Goal: Transaction & Acquisition: Purchase product/service

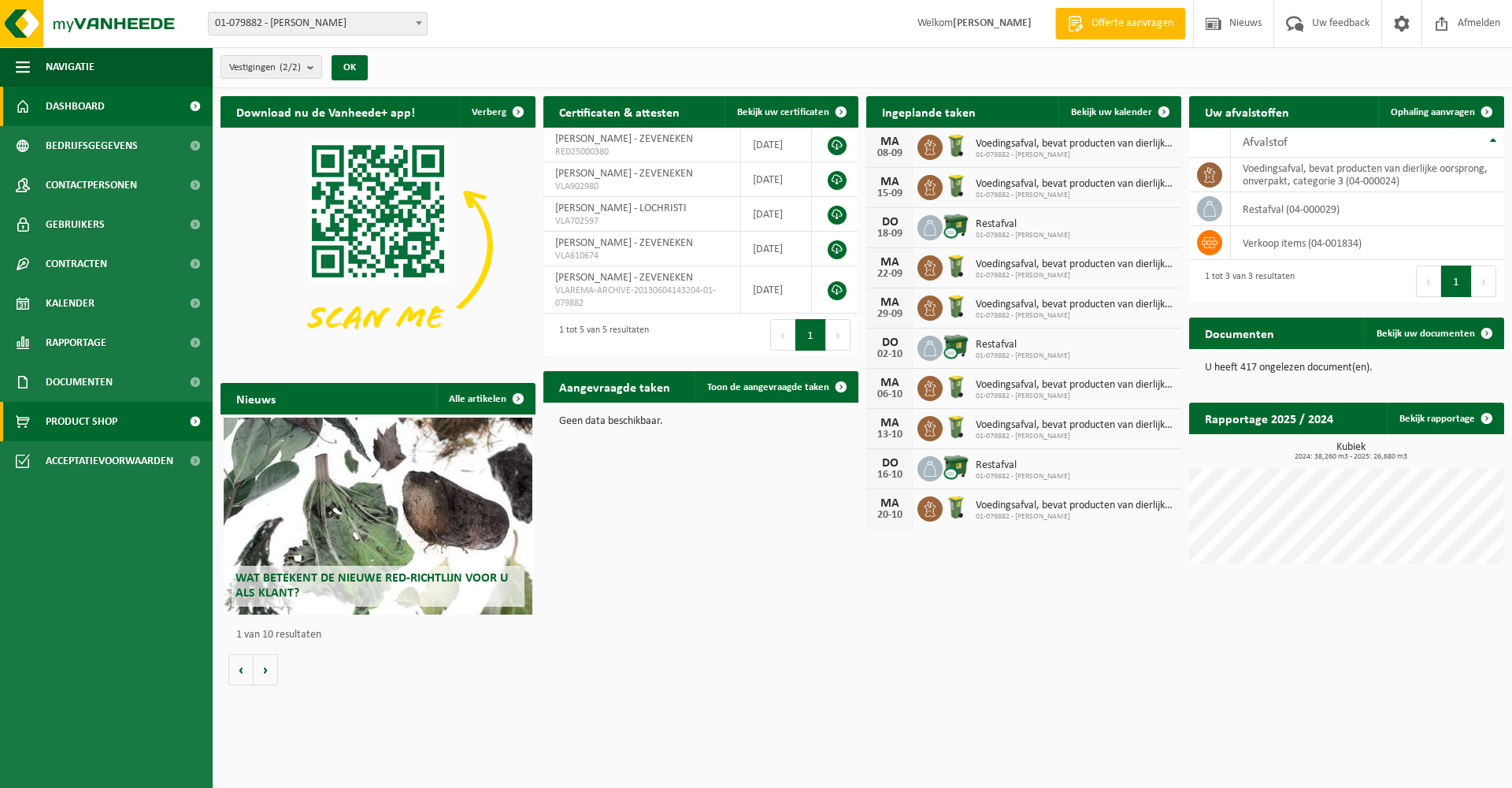
click at [131, 413] on link "Product Shop" at bounding box center [106, 421] width 212 height 39
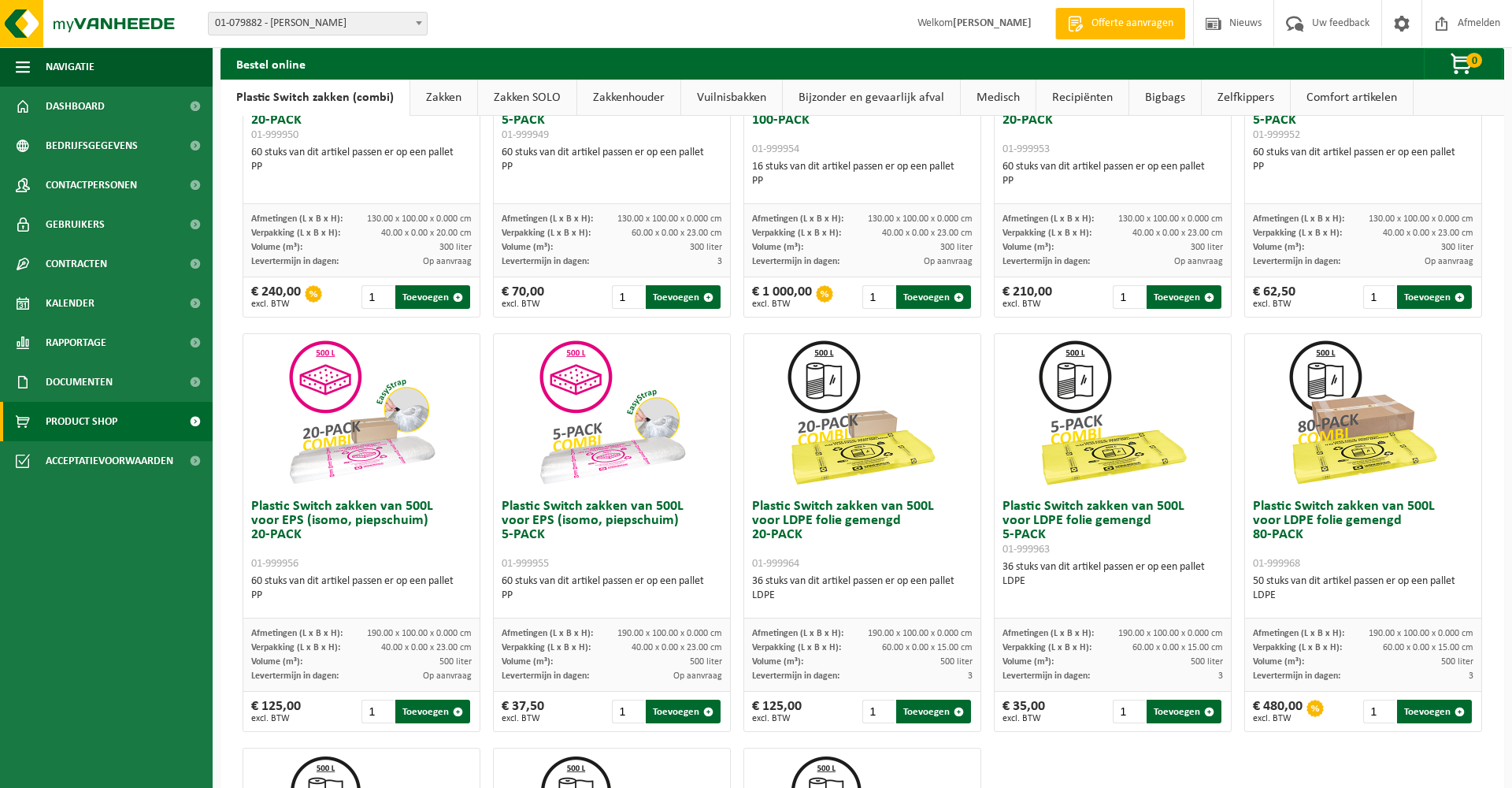
scroll to position [293, 0]
click at [445, 100] on link "Zakken" at bounding box center [443, 98] width 67 height 36
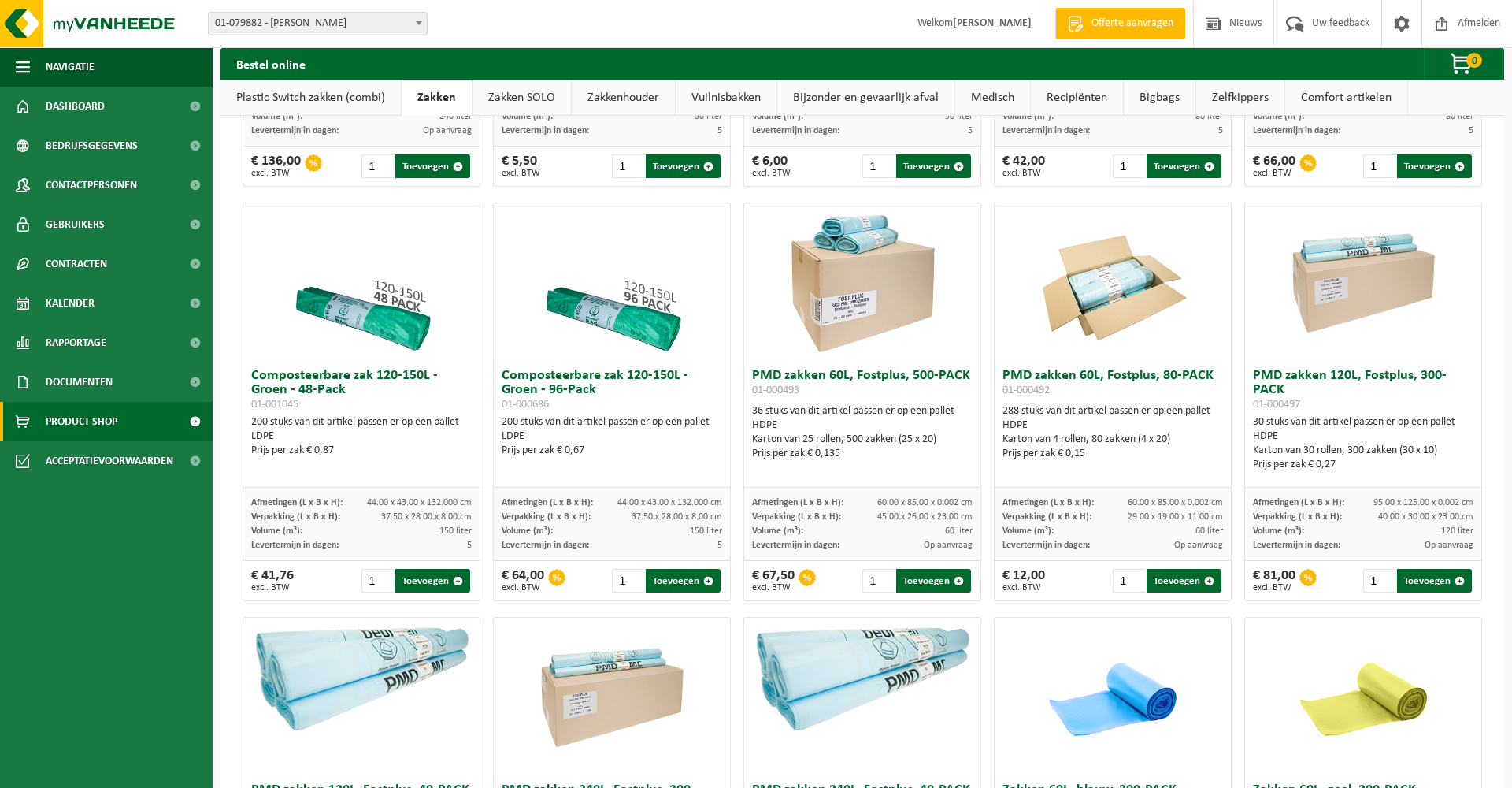
scroll to position [824, 0]
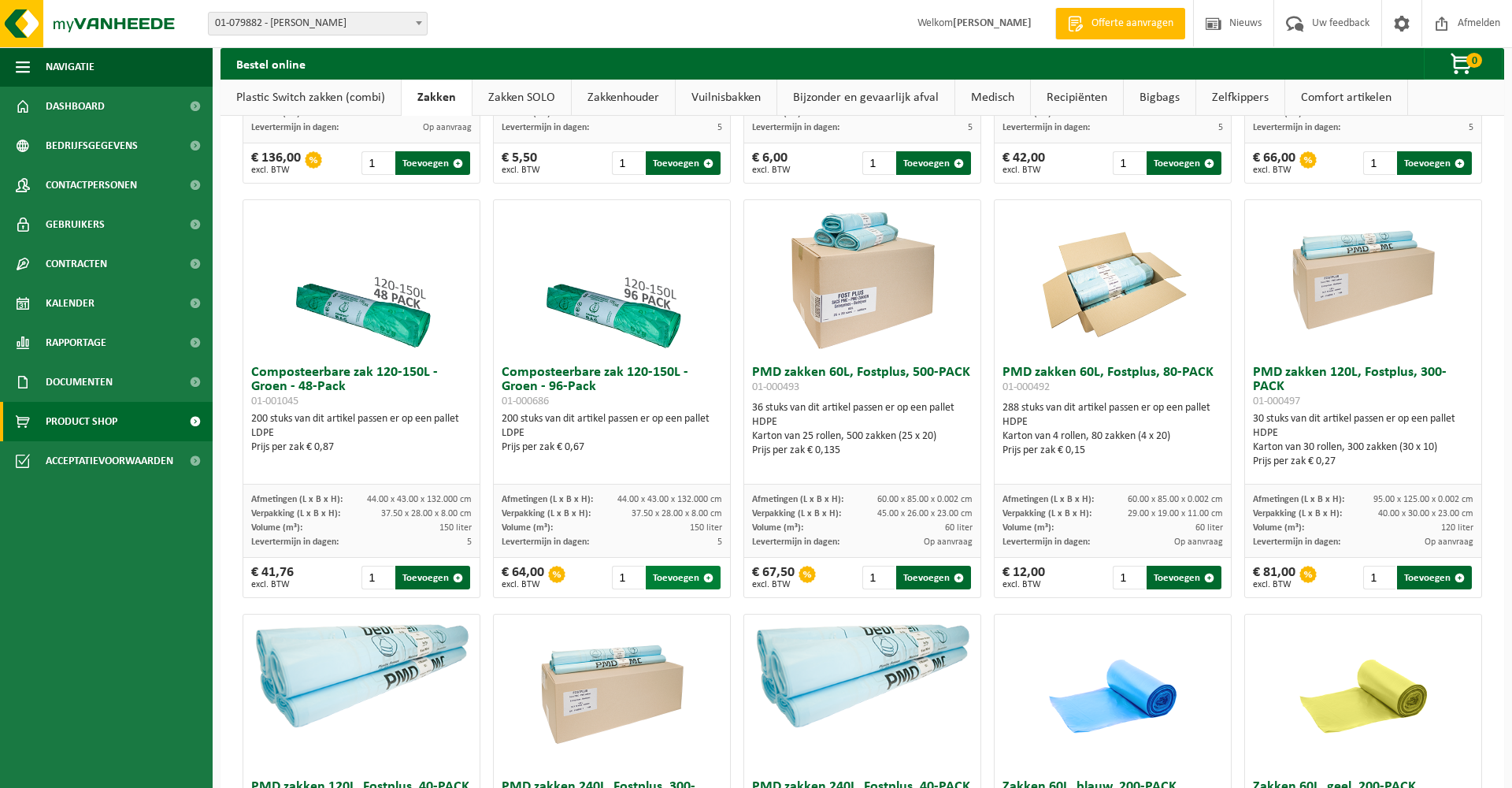
click at [673, 587] on button "Toevoegen" at bounding box center [683, 577] width 75 height 24
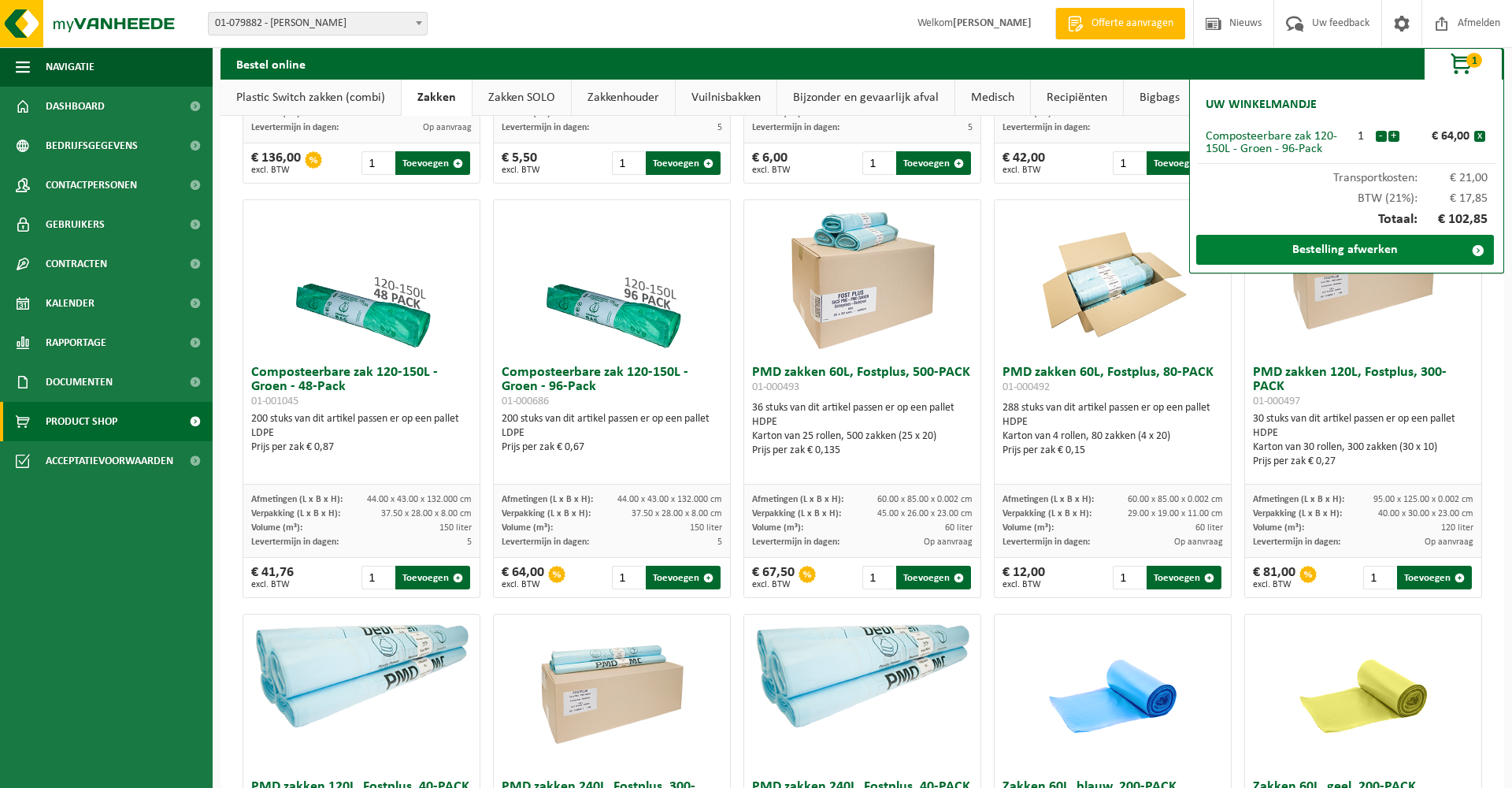
click at [1345, 242] on link "Bestelling afwerken" at bounding box center [1344, 250] width 297 height 30
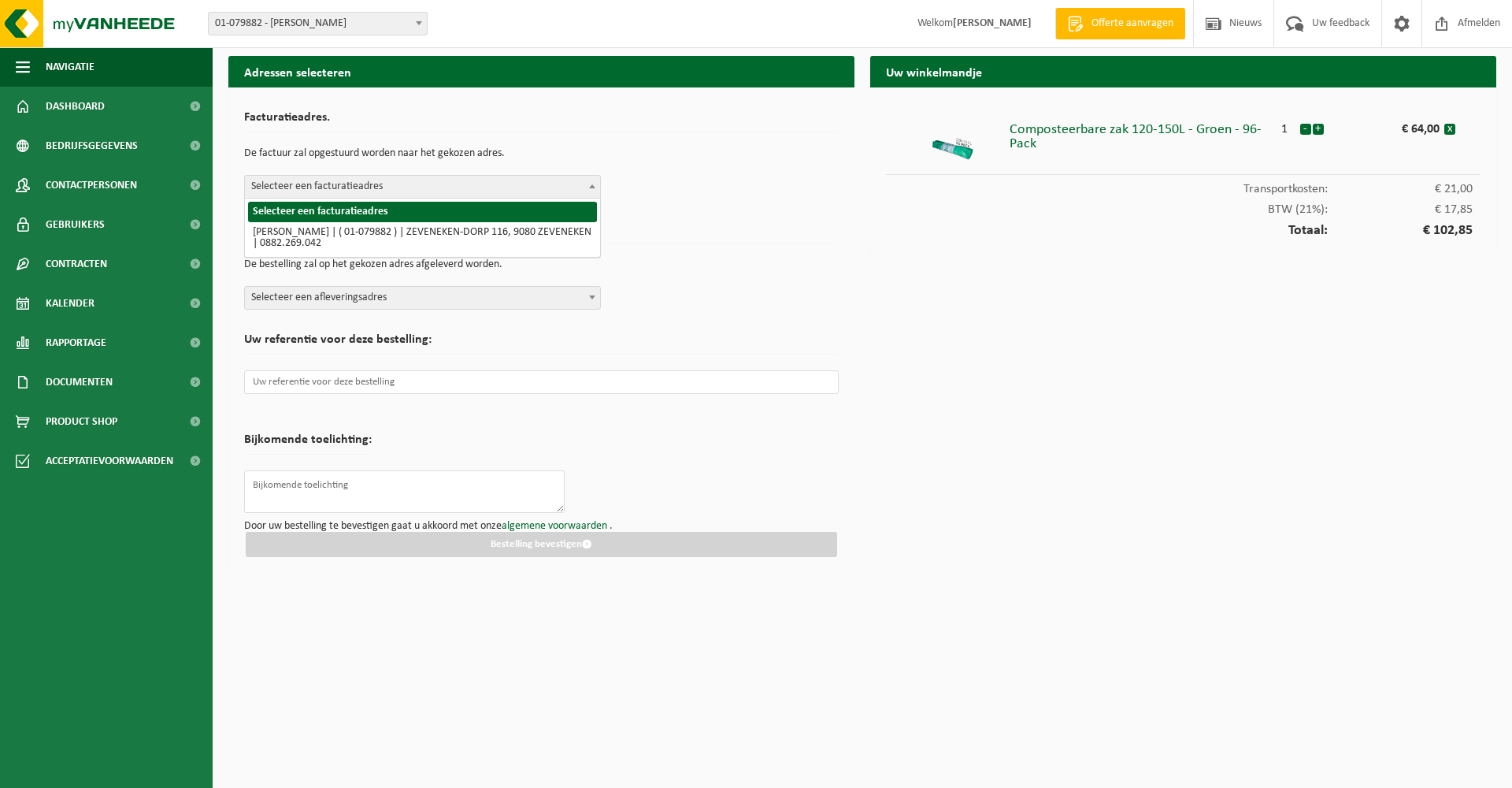
click at [591, 187] on b at bounding box center [591, 187] width 6 height 4
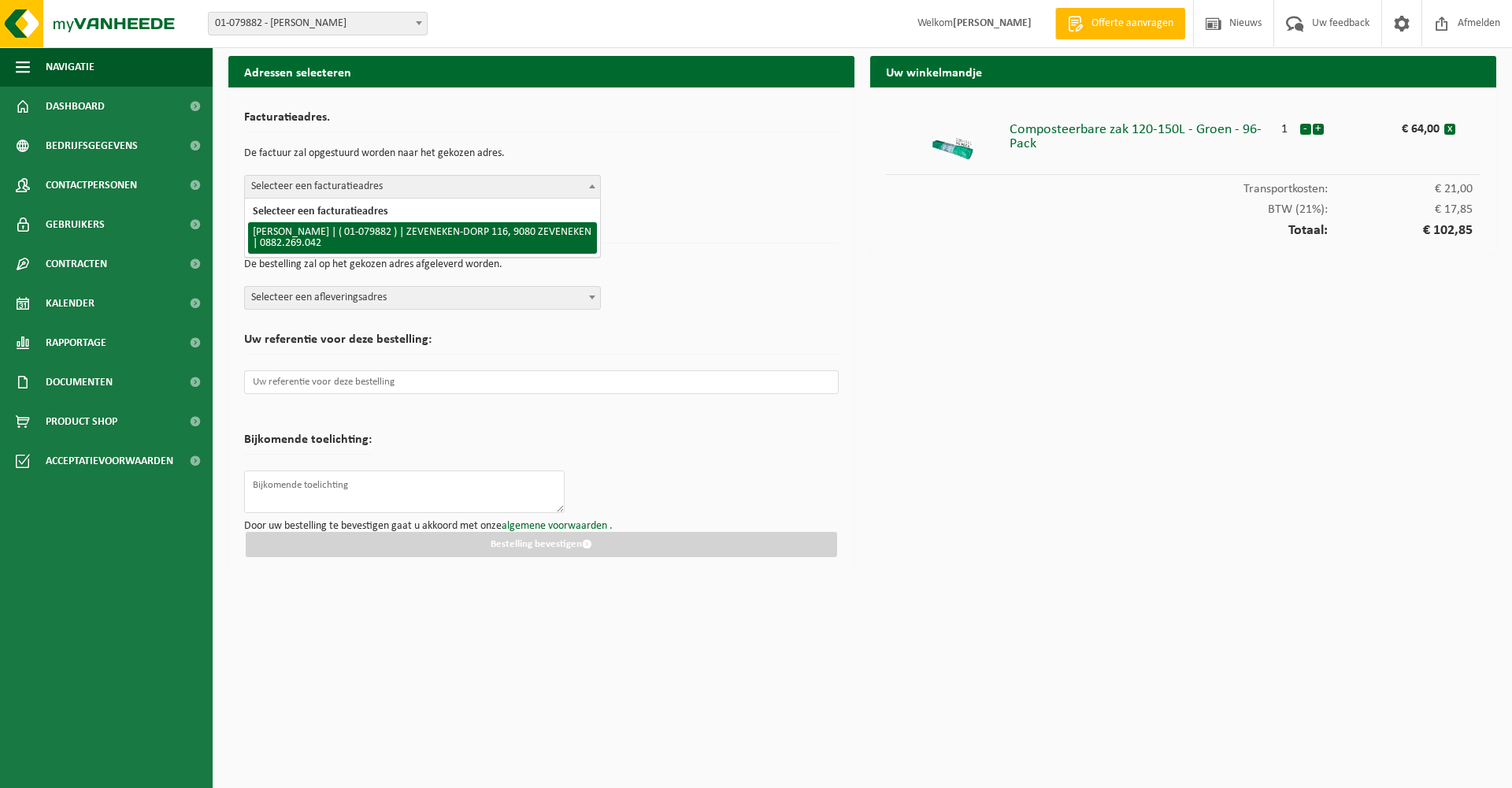
select select "583"
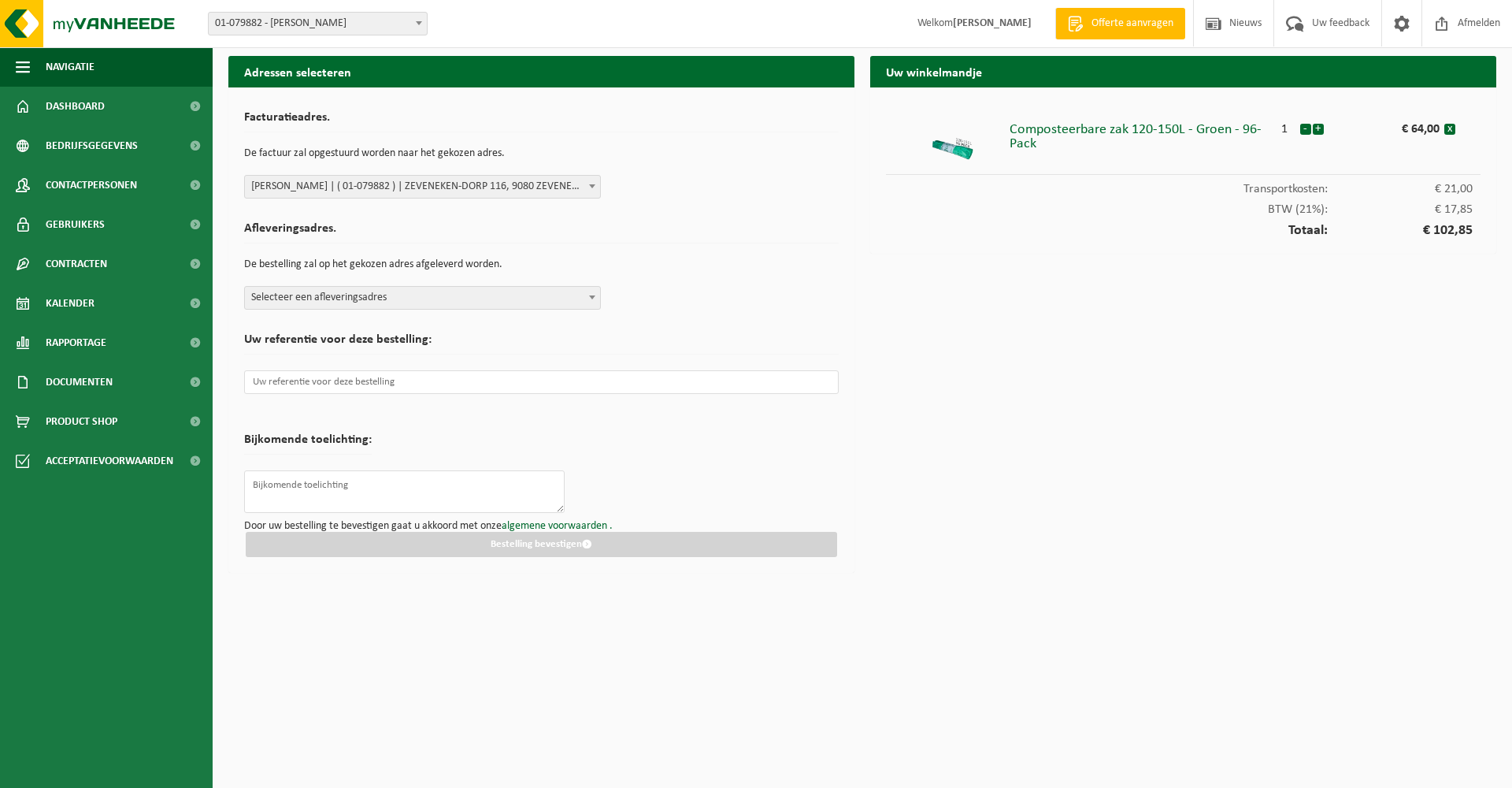
click at [584, 296] on span at bounding box center [592, 297] width 16 height 20
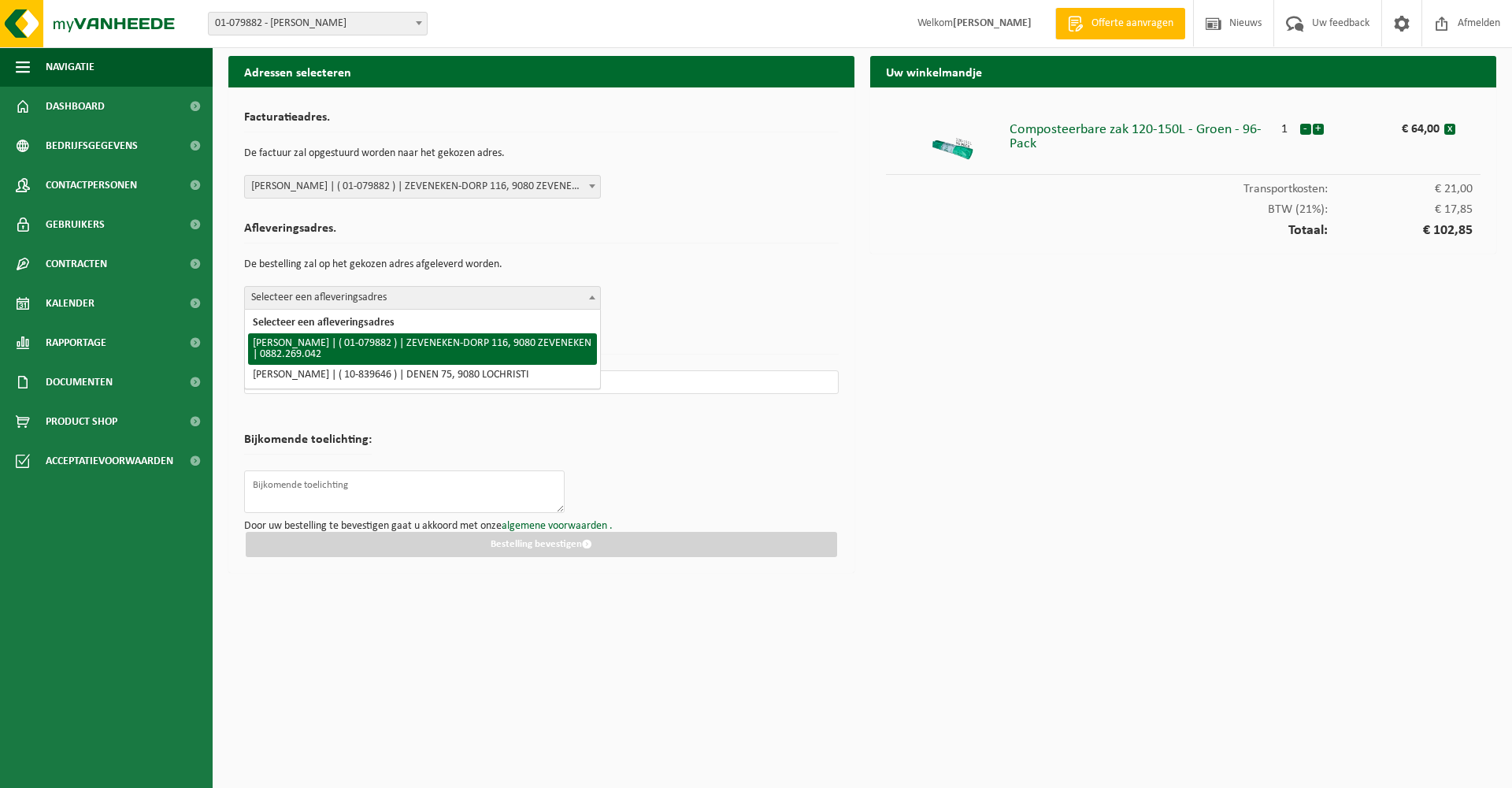
select select "583"
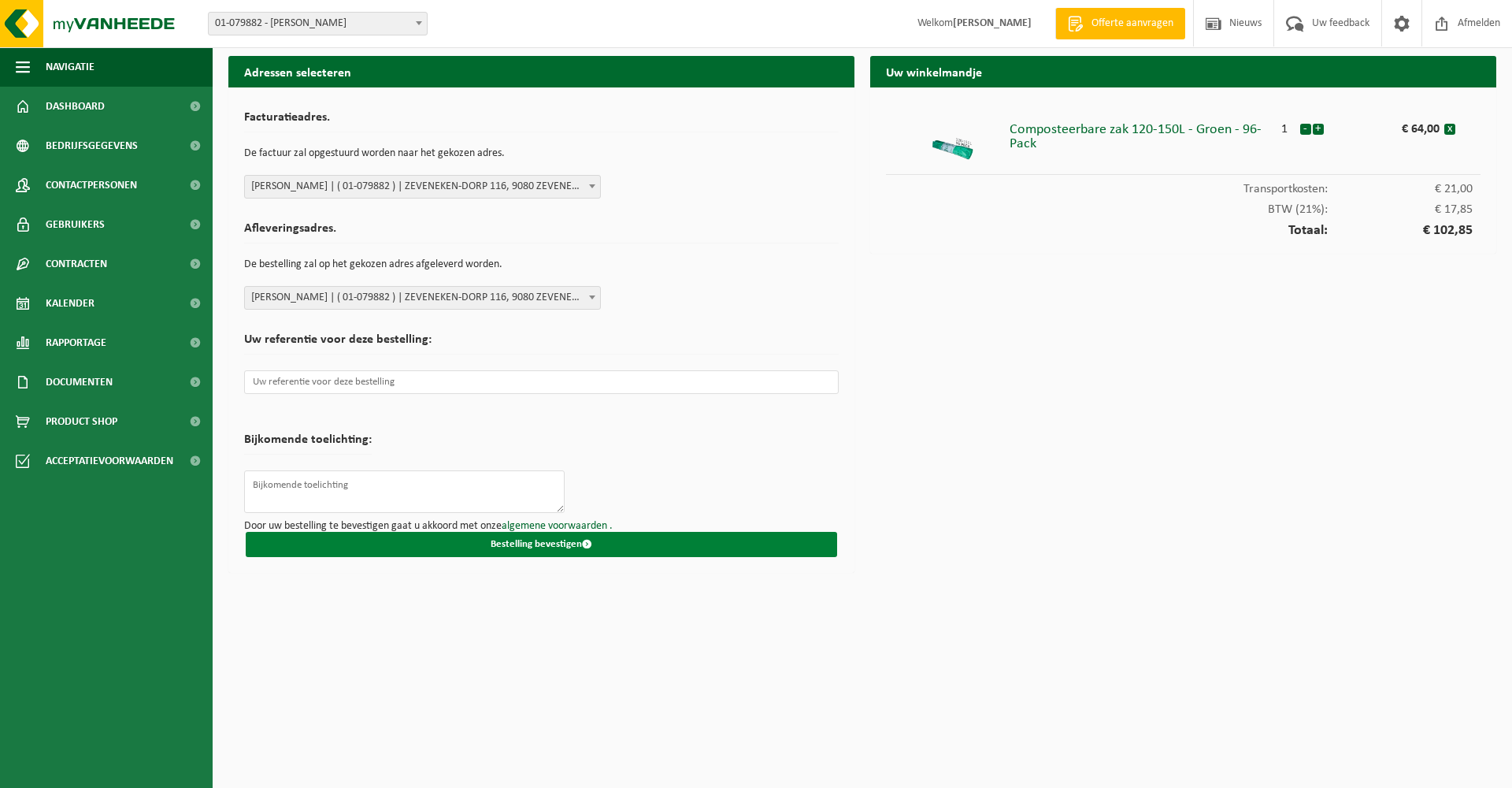
click at [530, 543] on button "Bestelling bevestigen" at bounding box center [542, 545] width 591 height 25
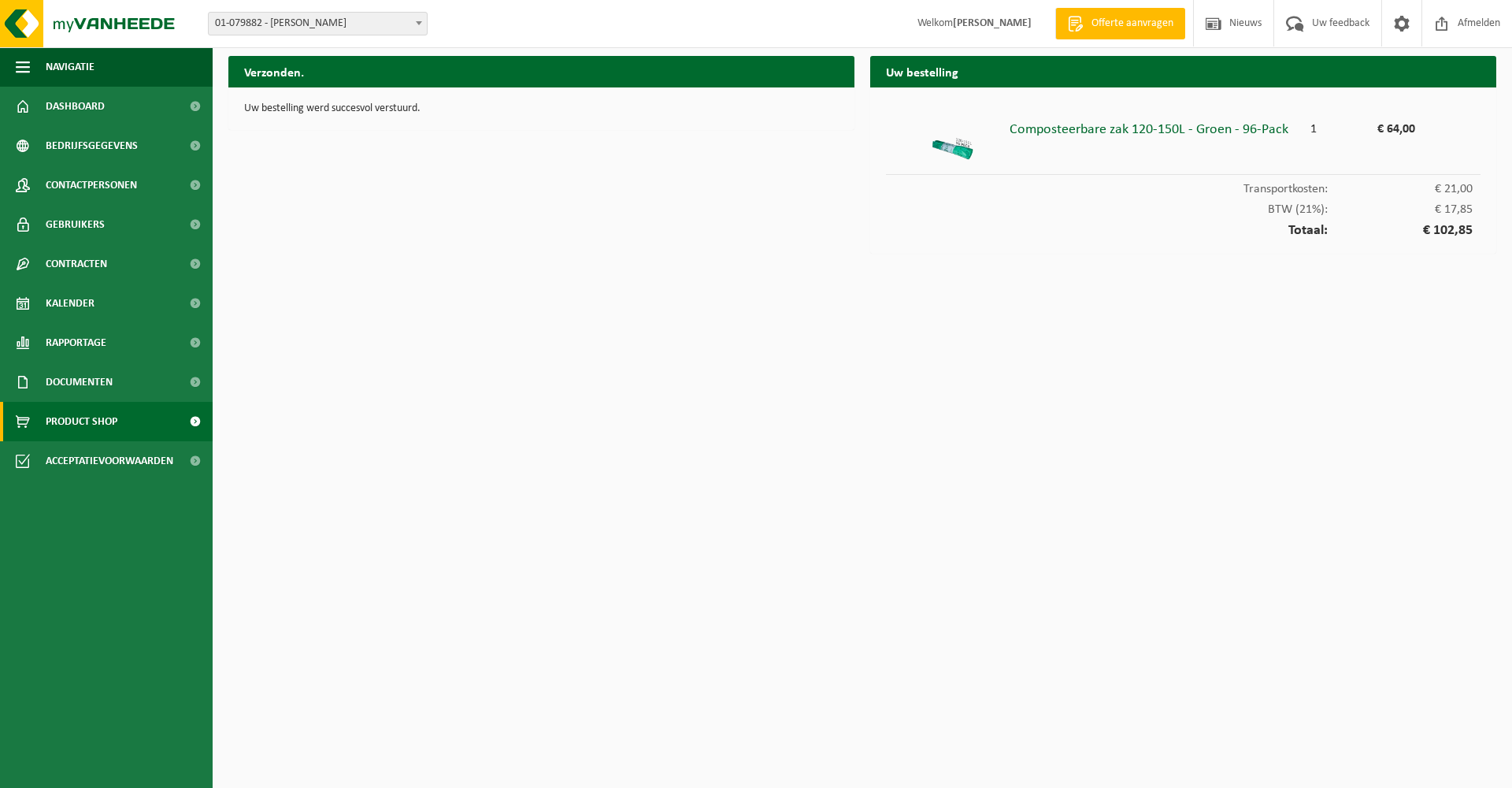
click at [80, 413] on span "Product Shop" at bounding box center [81, 421] width 72 height 39
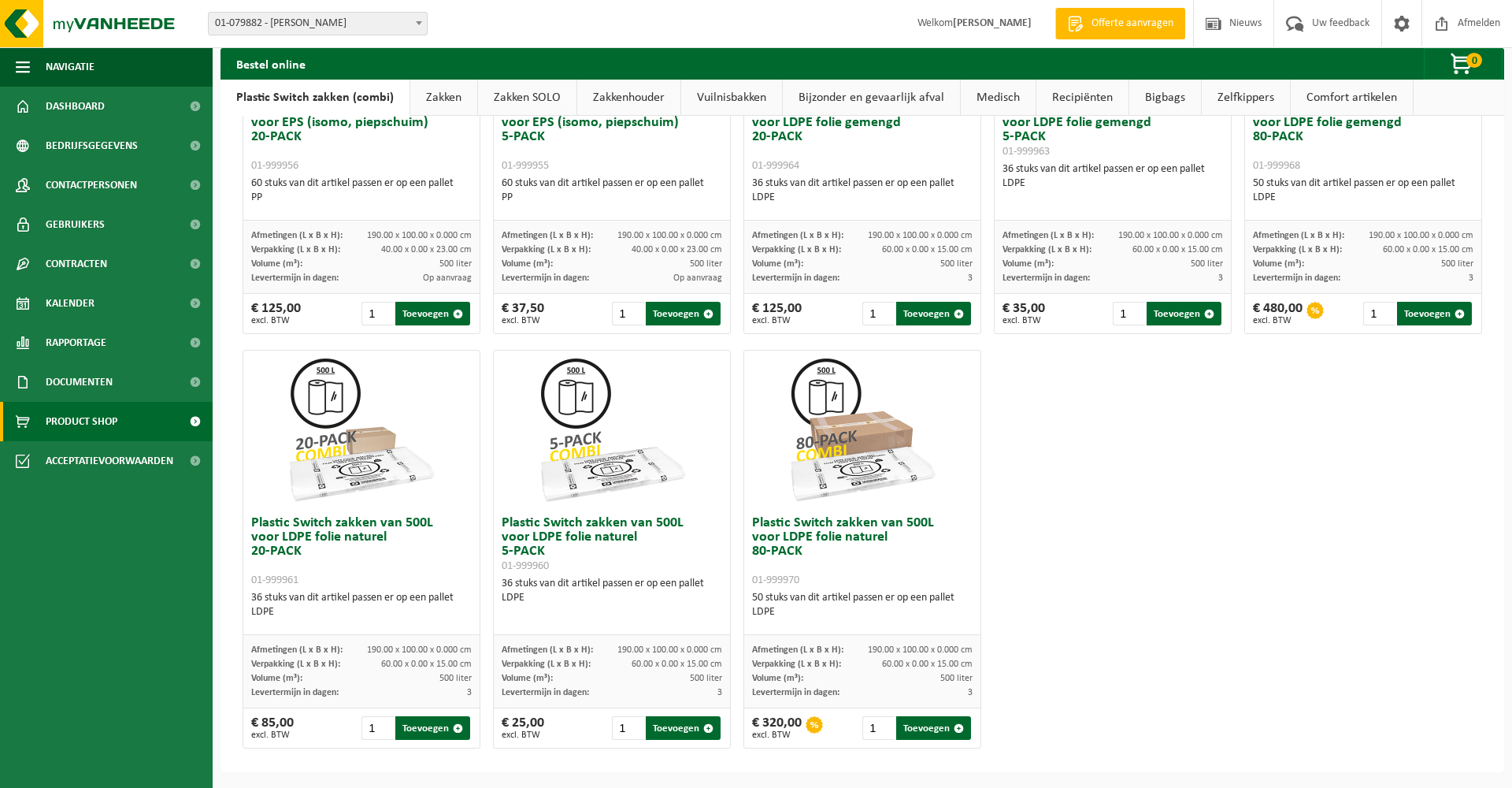
scroll to position [691, 0]
click at [440, 94] on link "Zakken" at bounding box center [443, 98] width 67 height 36
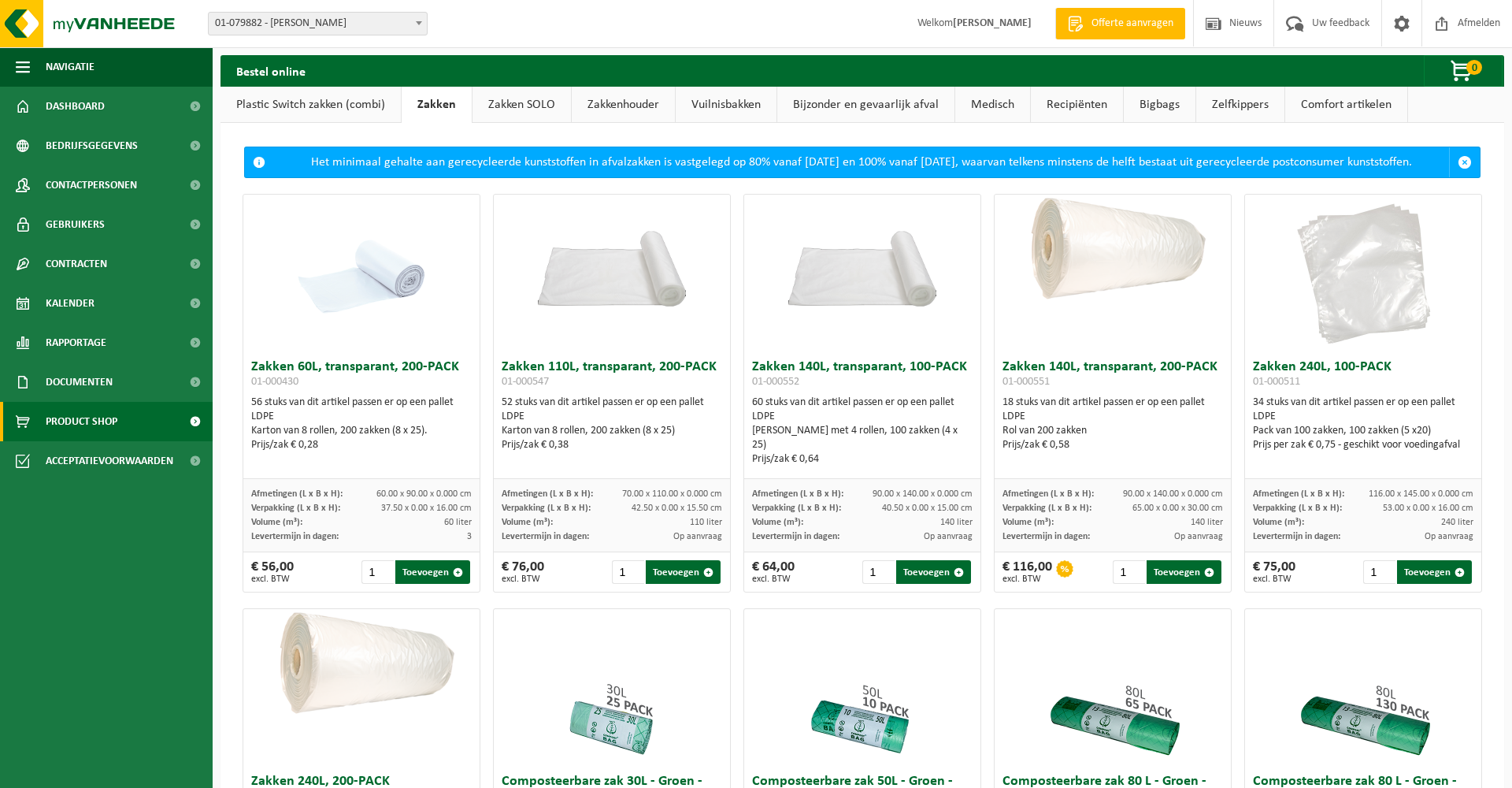
scroll to position [0, 0]
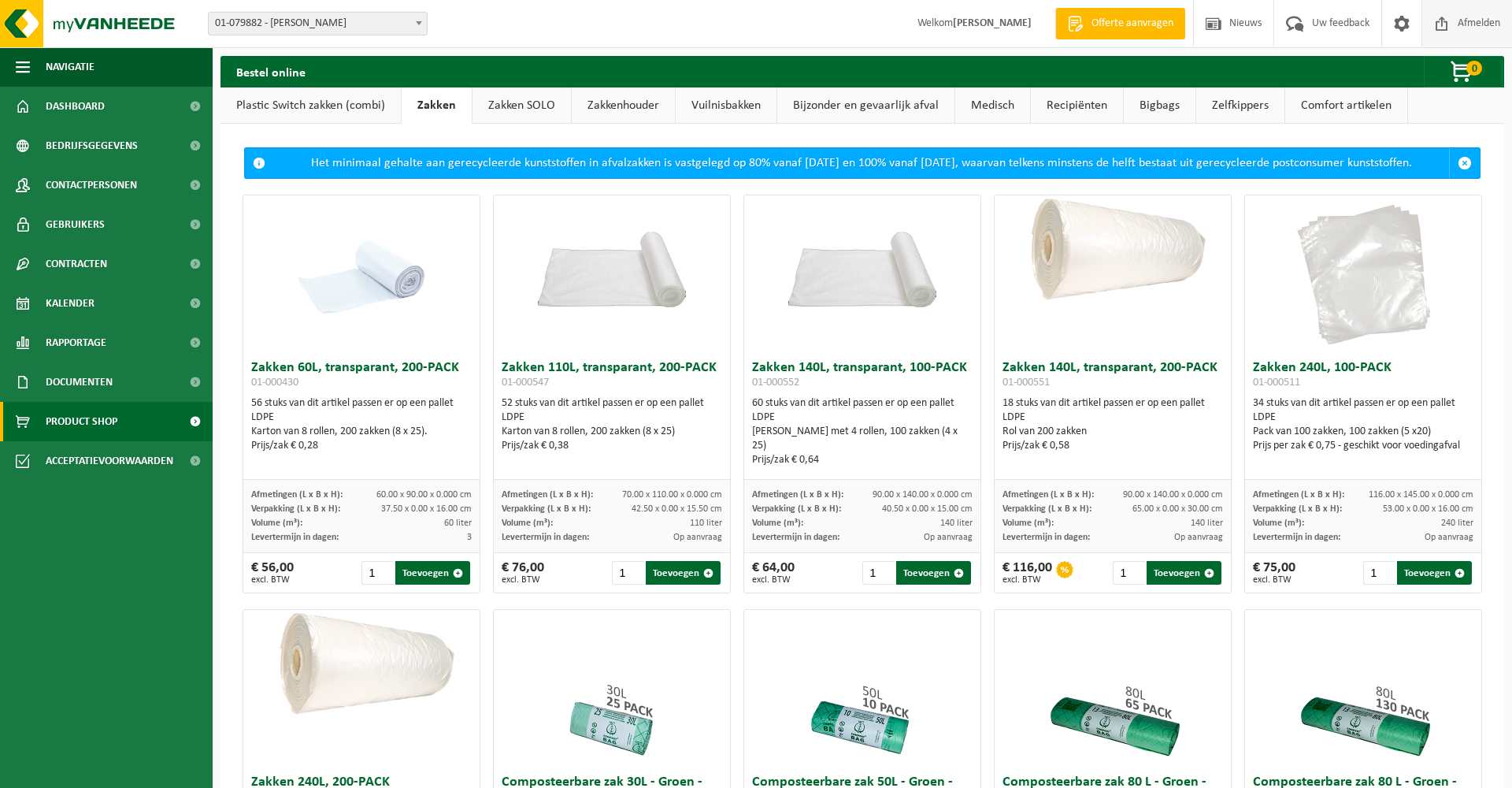
click at [1473, 24] on span "Afmelden" at bounding box center [1478, 23] width 51 height 46
